Goal: Transaction & Acquisition: Purchase product/service

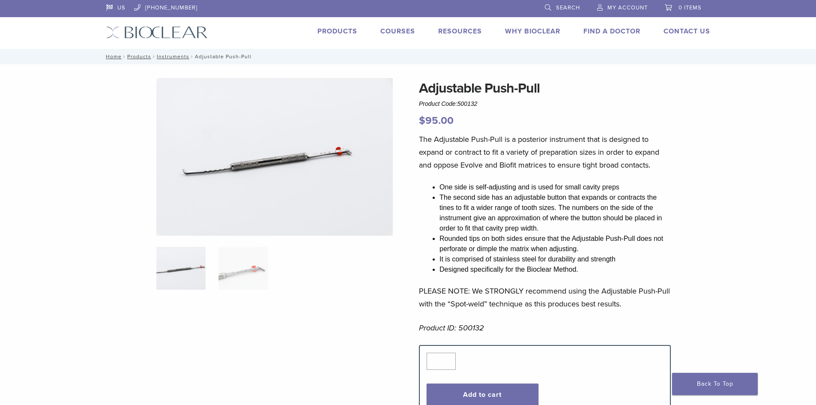
click at [347, 31] on link "Products" at bounding box center [337, 31] width 40 height 9
click at [243, 270] on img at bounding box center [243, 268] width 49 height 43
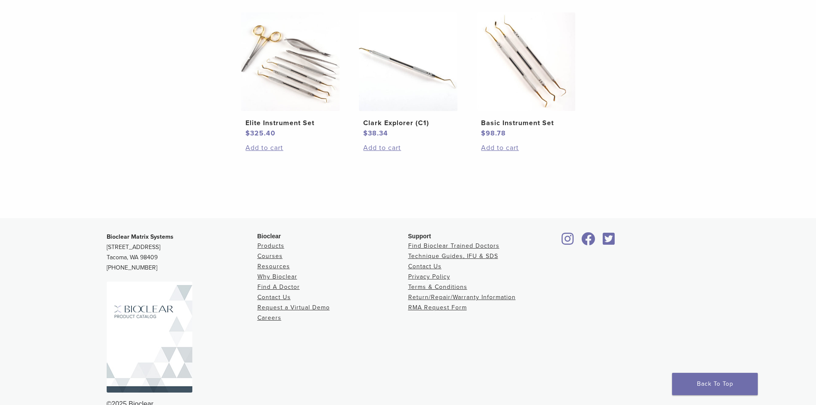
scroll to position [545, 0]
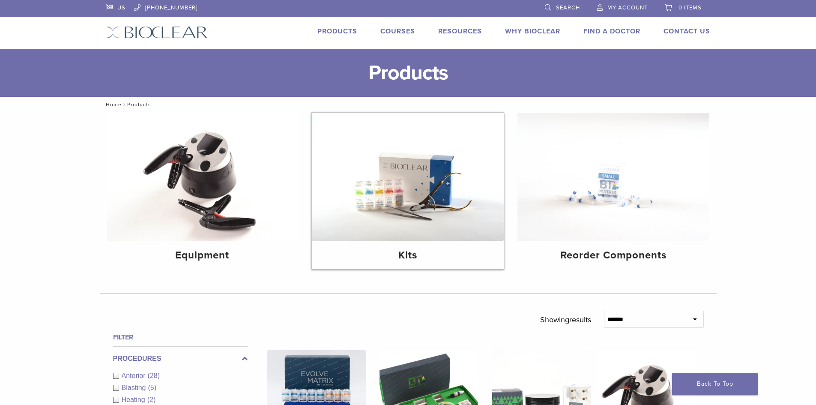
click at [411, 251] on h4 "Kits" at bounding box center [408, 255] width 178 height 15
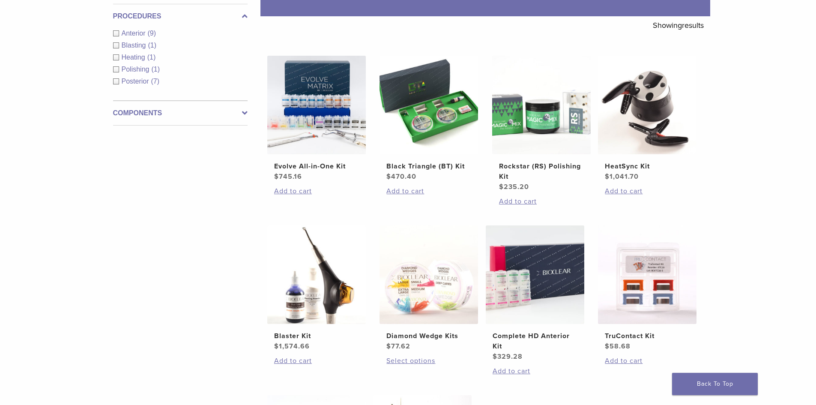
scroll to position [129, 0]
